Goal: Task Accomplishment & Management: Manage account settings

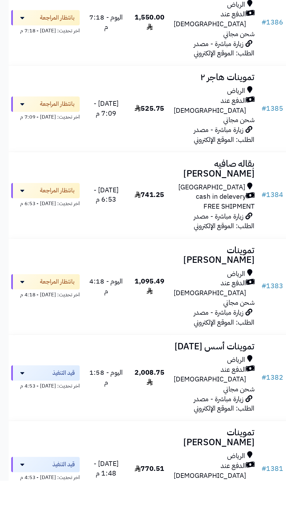
scroll to position [4, 0]
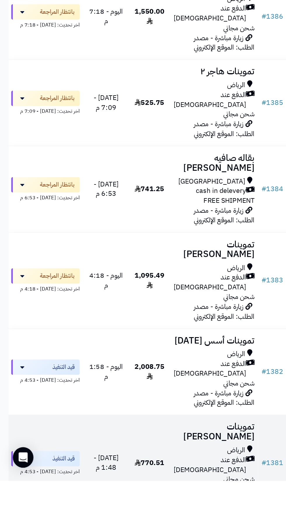
click at [80, 496] on span "اليوم - 1:48 م" at bounding box center [72, 503] width 17 height 14
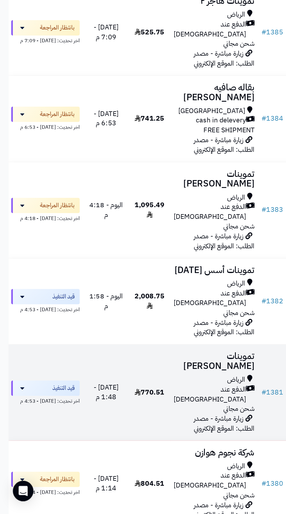
scroll to position [75, 0]
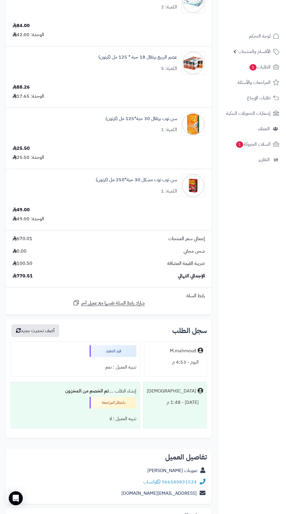
scroll to position [475, 0]
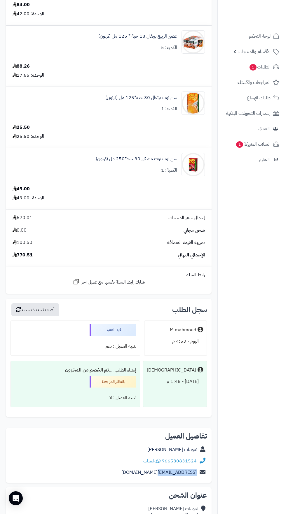
click at [230, 500] on nav "لوحة التحكم الأقسام والمنتجات المنتجات الأقسام الماركات مواصفات المنتجات مواصفا…" at bounding box center [251, 264] width 69 height 514
copy link "966580831524"
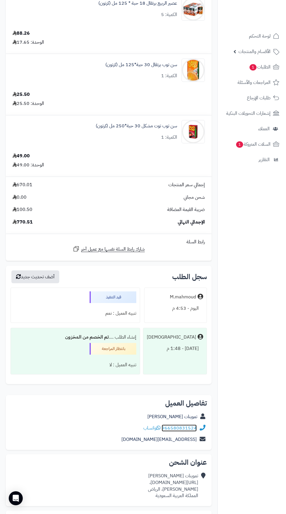
scroll to position [528, 0]
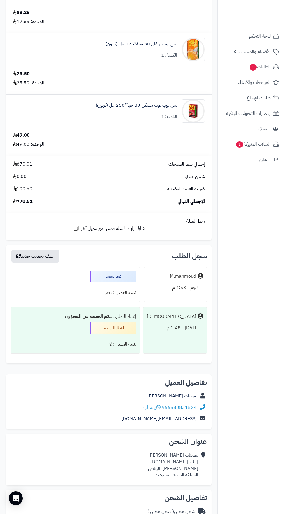
copy div "https://maps.app.goo.gl/4tsYCJCLCm771YGX8،"
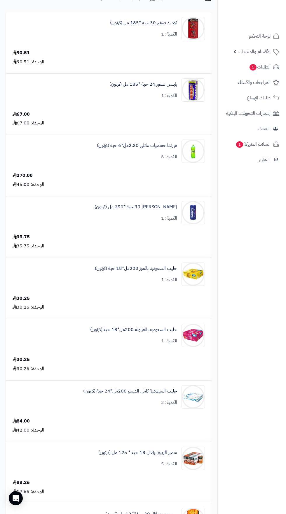
scroll to position [0, 0]
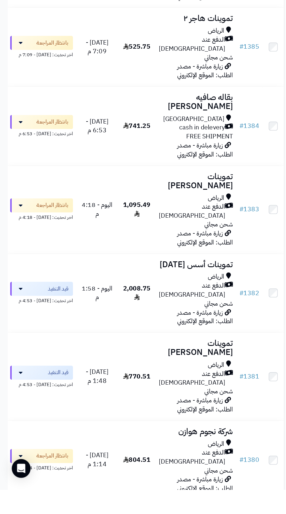
scroll to position [77, 0]
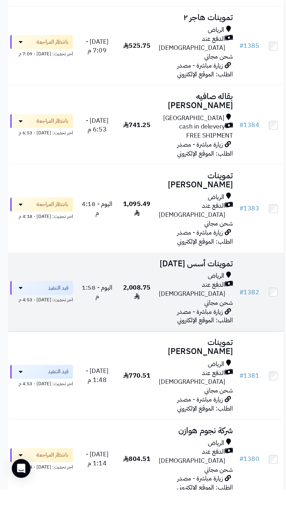
click at [146, 359] on span "الدفع عند [DEMOGRAPHIC_DATA]" at bounding box center [142, 365] width 49 height 13
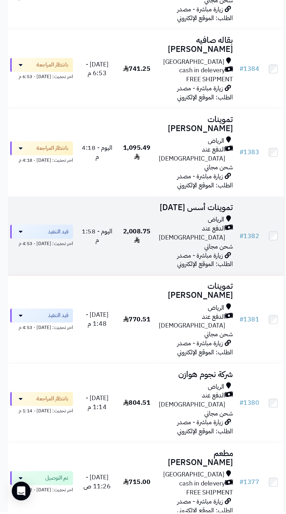
scroll to position [141, 0]
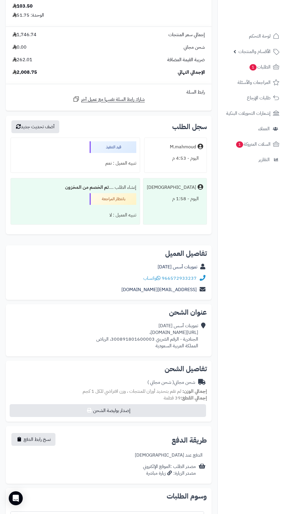
scroll to position [540, 0]
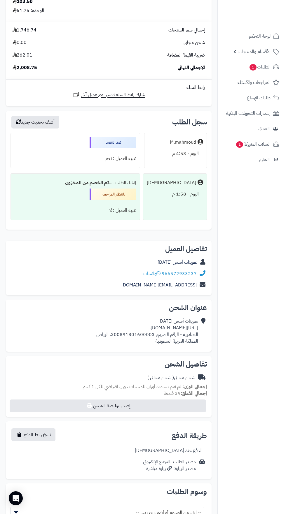
copy div "https://maps.app.goo.gl/XaEaLfXjXUiLxxpE9،"
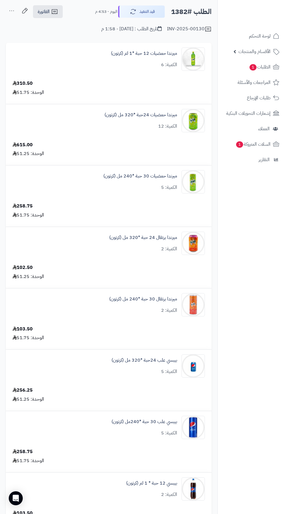
scroll to position [0, 0]
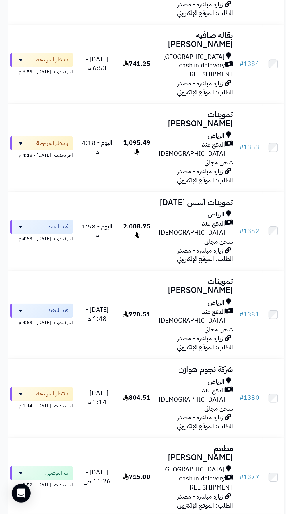
scroll to position [141, 0]
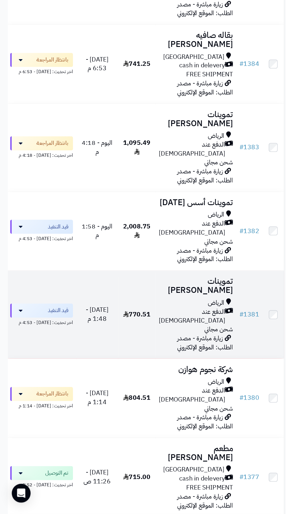
click at [136, 354] on div "الرياض" at bounding box center [145, 357] width 55 height 7
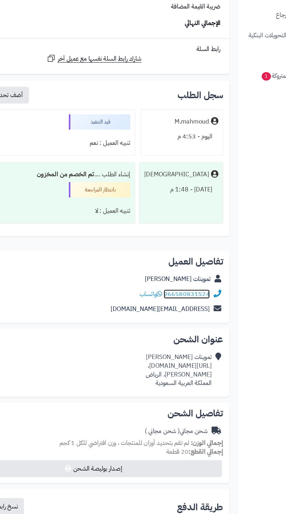
scroll to position [626, 0]
